Goal: Information Seeking & Learning: Compare options

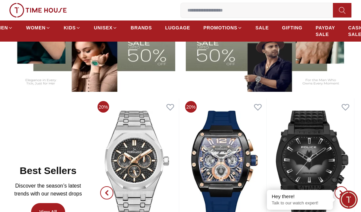
scroll to position [198, 0]
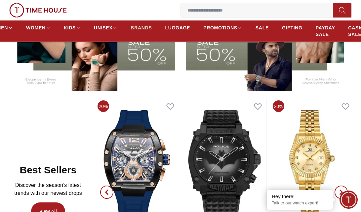
click at [141, 25] on span "BRANDS" at bounding box center [141, 27] width 21 height 7
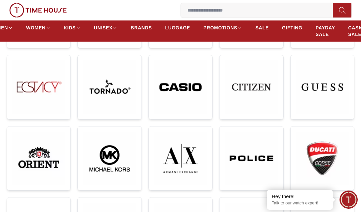
scroll to position [165, 0]
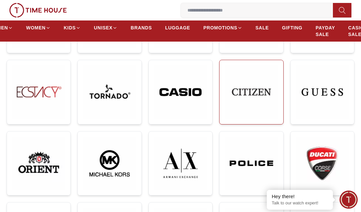
click at [250, 65] on img at bounding box center [251, 91] width 53 height 53
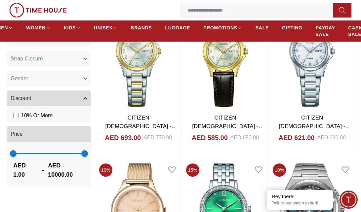
scroll to position [463, 0]
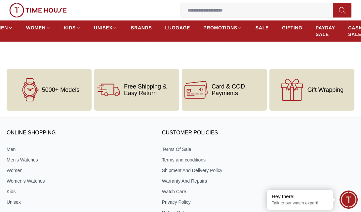
scroll to position [165, 0]
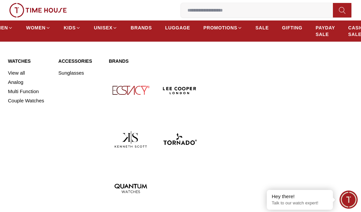
click at [122, 90] on img at bounding box center [131, 90] width 44 height 44
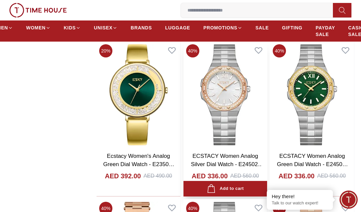
scroll to position [793, 0]
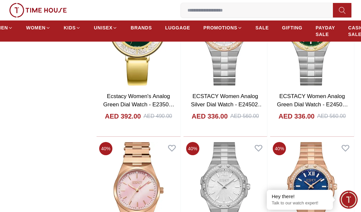
scroll to position [165, 0]
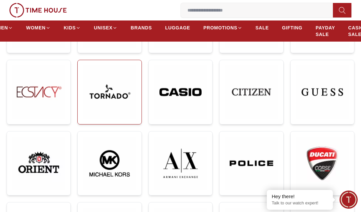
click at [124, 88] on img at bounding box center [109, 91] width 53 height 53
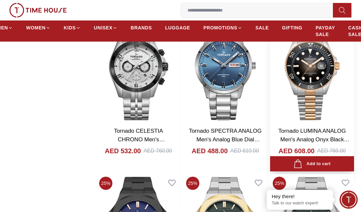
scroll to position [661, 0]
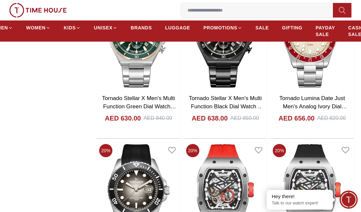
scroll to position [1223, 0]
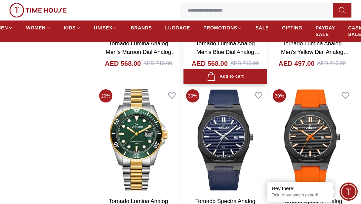
scroll to position [3339, 0]
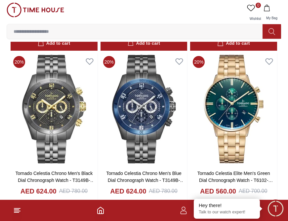
scroll to position [5508, 0]
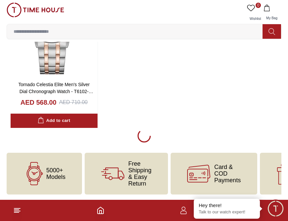
scroll to position [5755, 0]
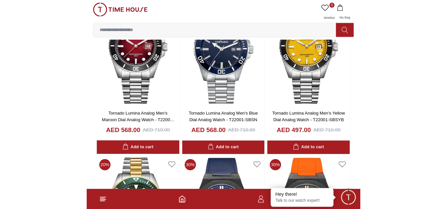
scroll to position [3077, 0]
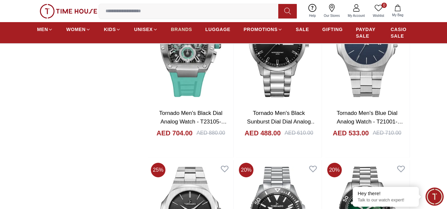
click at [177, 28] on span "BRANDS" at bounding box center [181, 29] width 21 height 7
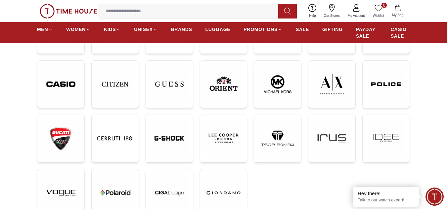
scroll to position [99, 0]
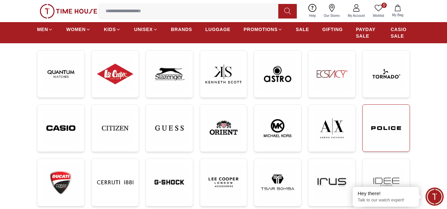
click at [361, 121] on img at bounding box center [386, 128] width 36 height 37
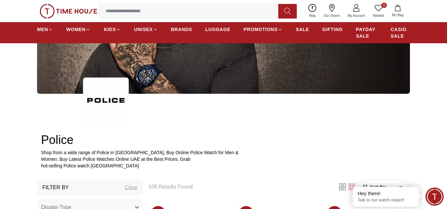
scroll to position [264, 0]
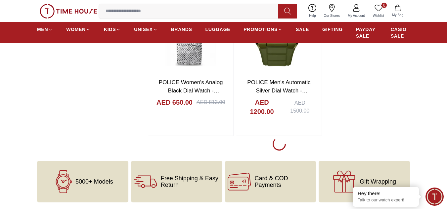
scroll to position [1388, 0]
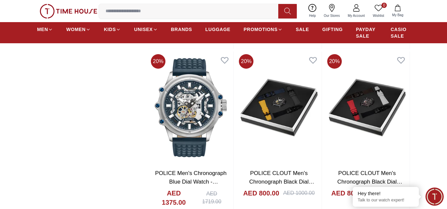
scroll to position [2512, 0]
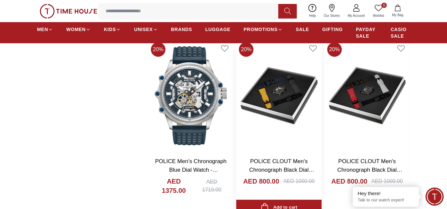
click at [265, 99] on img at bounding box center [278, 96] width 85 height 112
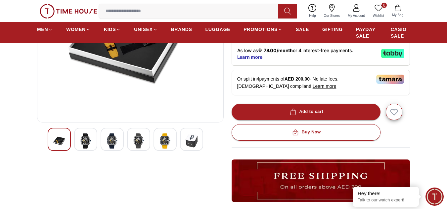
scroll to position [132, 0]
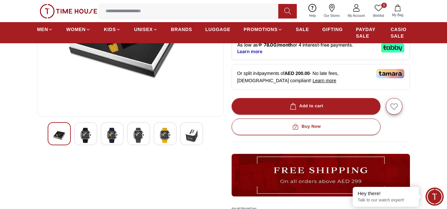
click at [83, 134] on img at bounding box center [86, 135] width 12 height 15
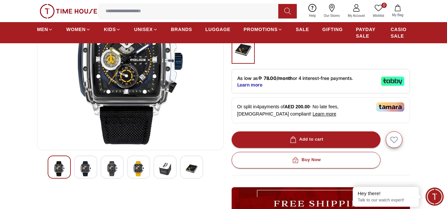
scroll to position [99, 0]
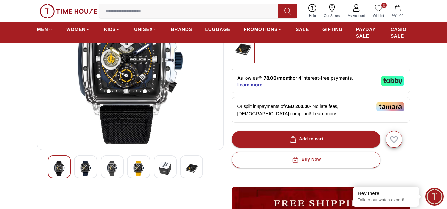
click at [93, 164] on div at bounding box center [85, 166] width 23 height 23
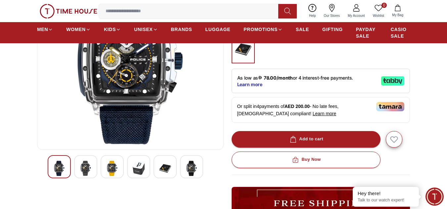
click at [112, 161] on img at bounding box center [112, 168] width 12 height 15
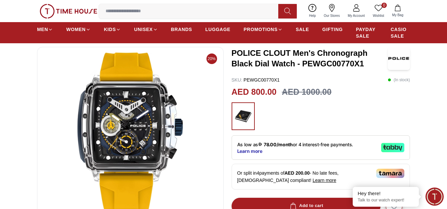
scroll to position [132, 0]
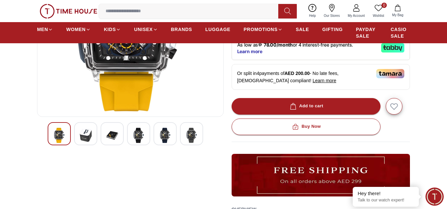
click at [141, 132] on img at bounding box center [139, 135] width 12 height 15
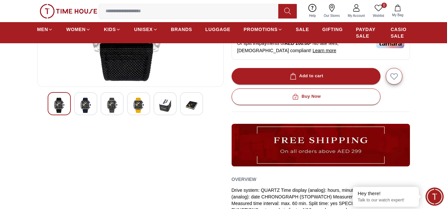
scroll to position [165, 0]
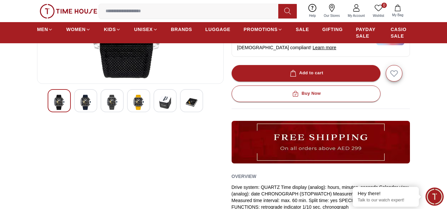
click at [166, 93] on div at bounding box center [164, 100] width 23 height 23
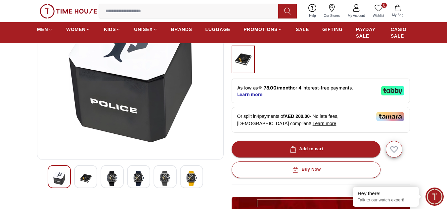
scroll to position [99, 0]
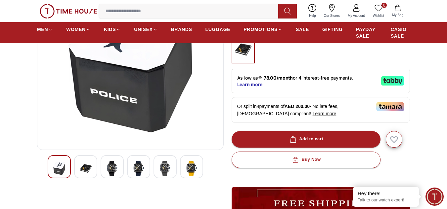
click at [191, 163] on img at bounding box center [191, 168] width 12 height 15
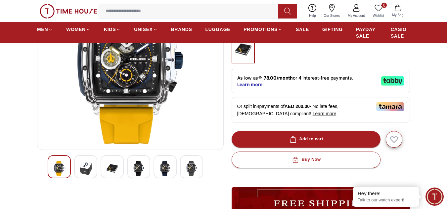
click at [159, 167] on div at bounding box center [130, 166] width 165 height 23
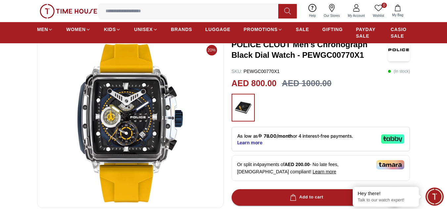
scroll to position [0, 0]
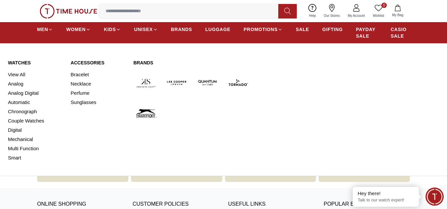
scroll to position [3604, 0]
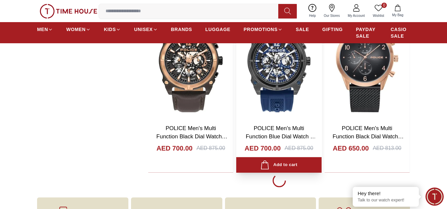
scroll to position [3538, 0]
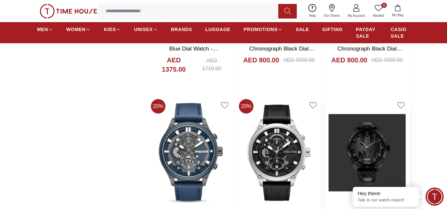
scroll to position [2645, 0]
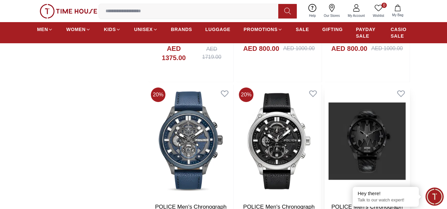
click at [357, 143] on img at bounding box center [366, 141] width 85 height 112
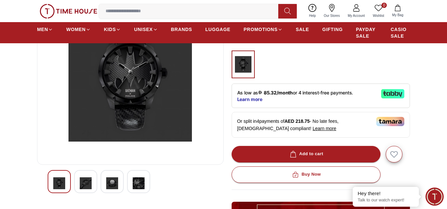
scroll to position [99, 0]
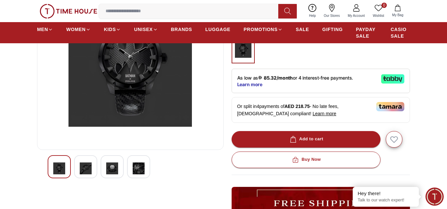
click at [138, 170] on img at bounding box center [139, 168] width 12 height 15
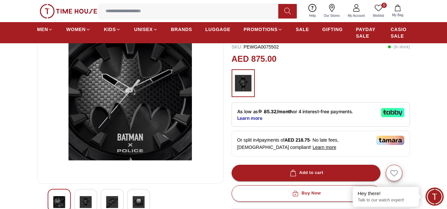
scroll to position [66, 0]
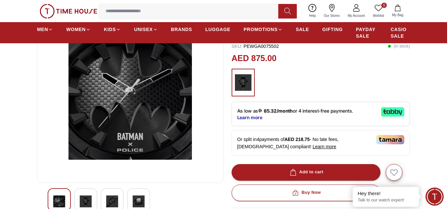
click at [136, 196] on img at bounding box center [139, 201] width 12 height 15
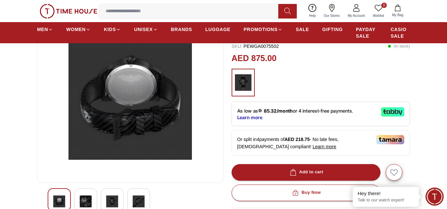
click at [118, 199] on div at bounding box center [112, 199] width 23 height 23
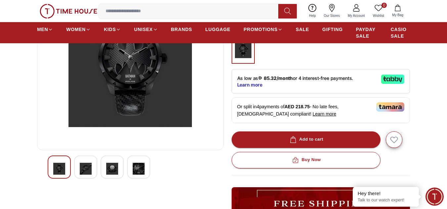
scroll to position [99, 0]
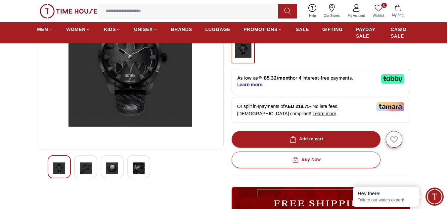
click at [113, 169] on img at bounding box center [112, 168] width 12 height 15
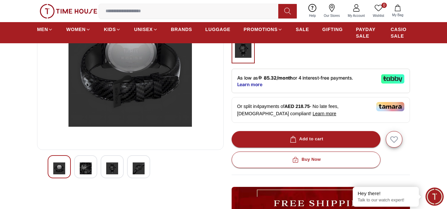
click at [86, 166] on img at bounding box center [86, 168] width 12 height 15
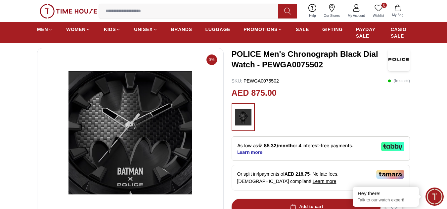
scroll to position [0, 0]
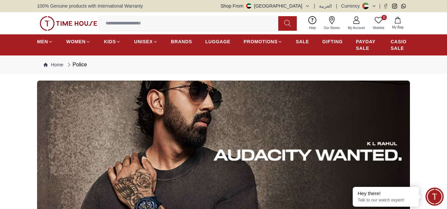
scroll to position [889, 0]
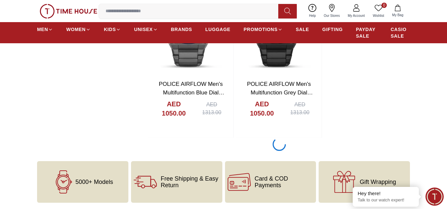
scroll to position [4851, 0]
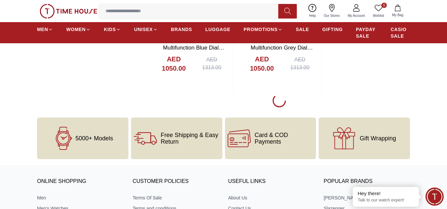
scroll to position [4851, 0]
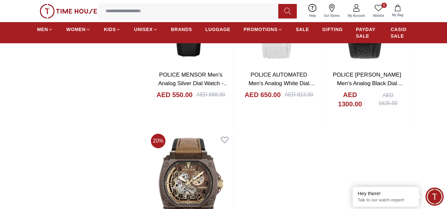
scroll to position [6372, 0]
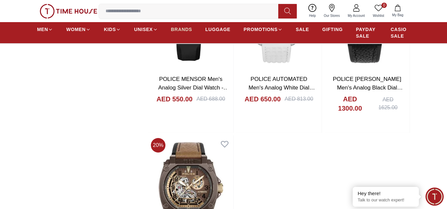
click at [180, 28] on span "BRANDS" at bounding box center [181, 29] width 21 height 7
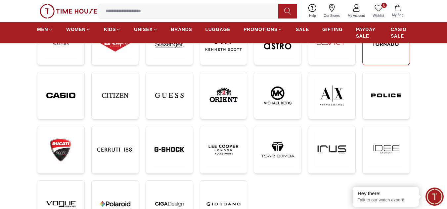
scroll to position [132, 0]
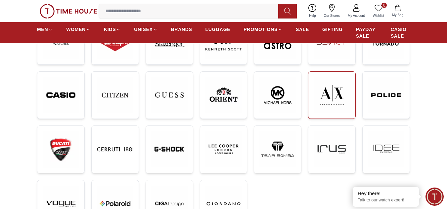
click at [324, 90] on img at bounding box center [331, 95] width 36 height 37
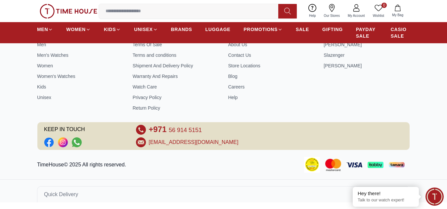
scroll to position [893, 0]
